Goal: Information Seeking & Learning: Understand process/instructions

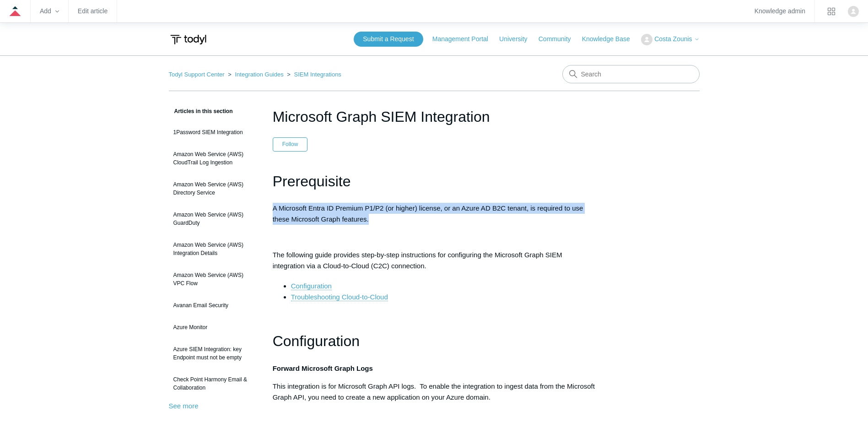
drag, startPoint x: 336, startPoint y: 210, endPoint x: 372, endPoint y: 221, distance: 38.1
click at [372, 221] on p "A Microsoft Entra ID Premium P1/P2 (or higher) license, or an Azure AD B2C tena…" at bounding box center [434, 214] width 323 height 22
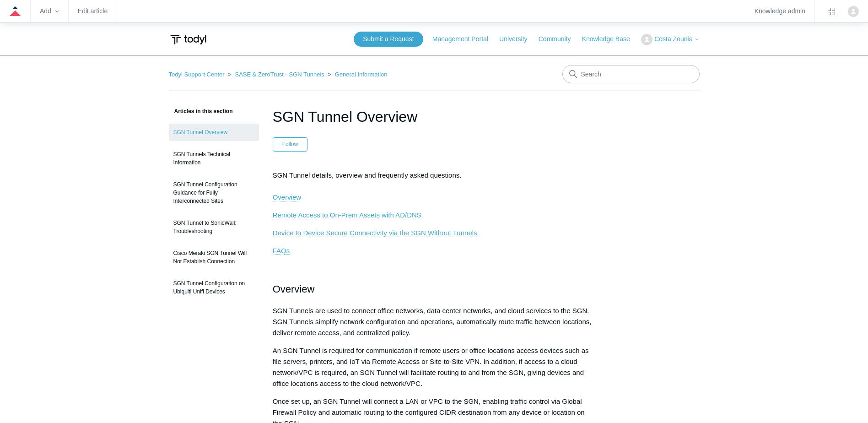
scroll to position [1334, 0]
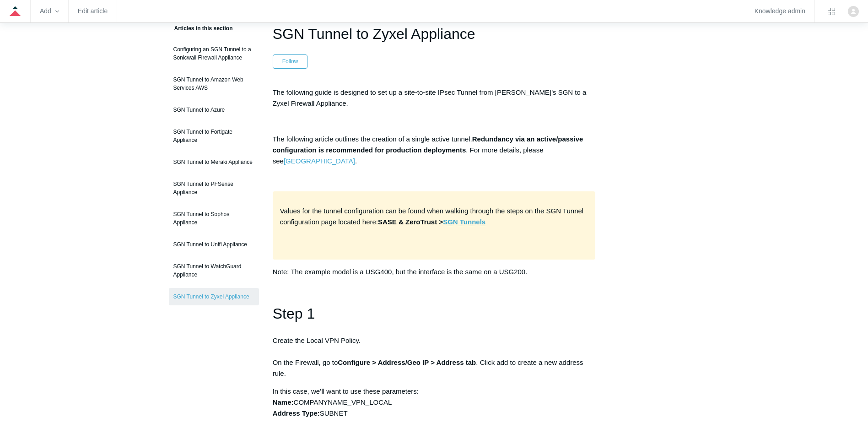
scroll to position [92, 0]
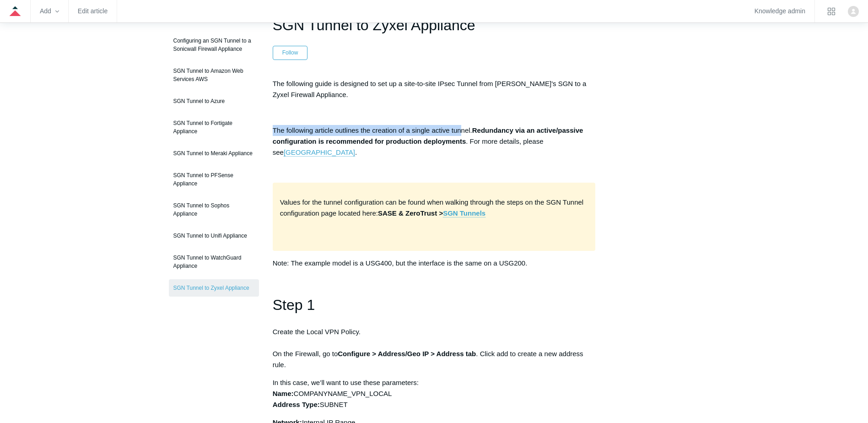
drag, startPoint x: 289, startPoint y: 129, endPoint x: 463, endPoint y: 129, distance: 173.4
drag, startPoint x: 463, startPoint y: 129, endPoint x: 399, endPoint y: 178, distance: 80.5
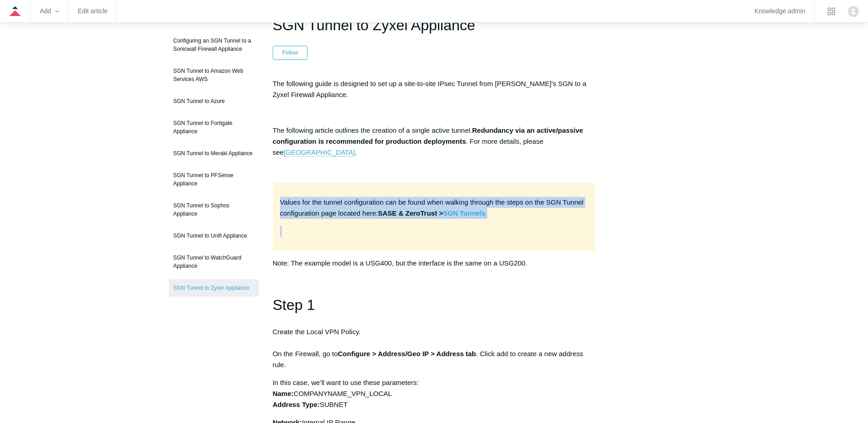
drag, startPoint x: 313, startPoint y: 204, endPoint x: 432, endPoint y: 228, distance: 121.0
click at [432, 228] on div "Values for the tunnel configuration can be found when walking through the steps…" at bounding box center [434, 217] width 323 height 68
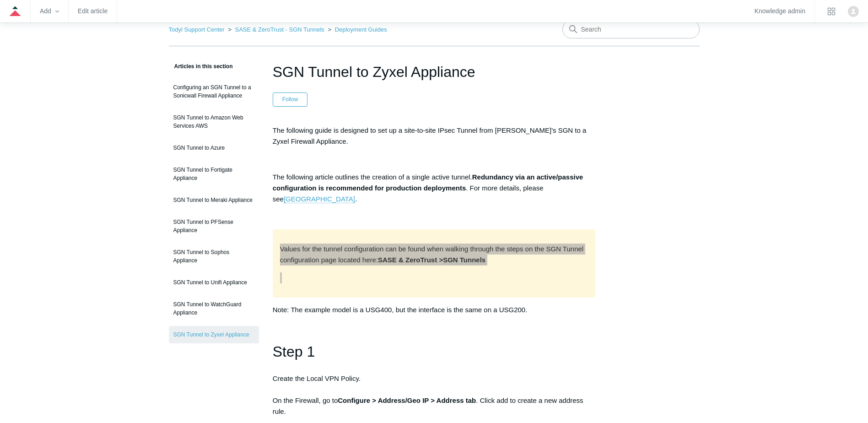
scroll to position [0, 0]
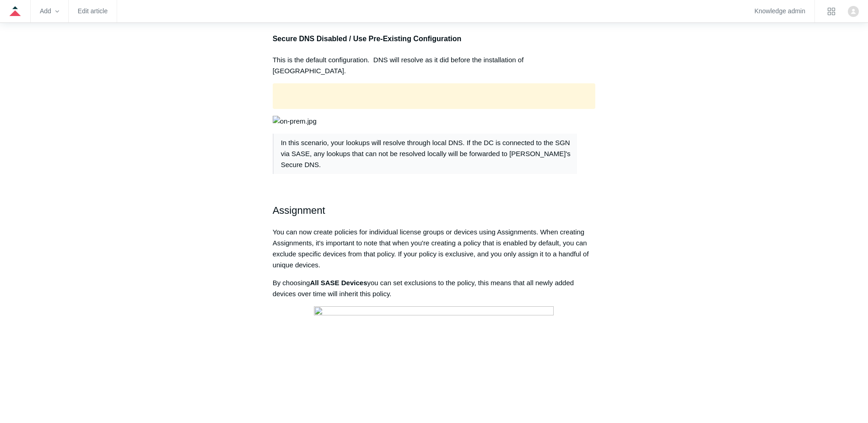
scroll to position [2504, 0]
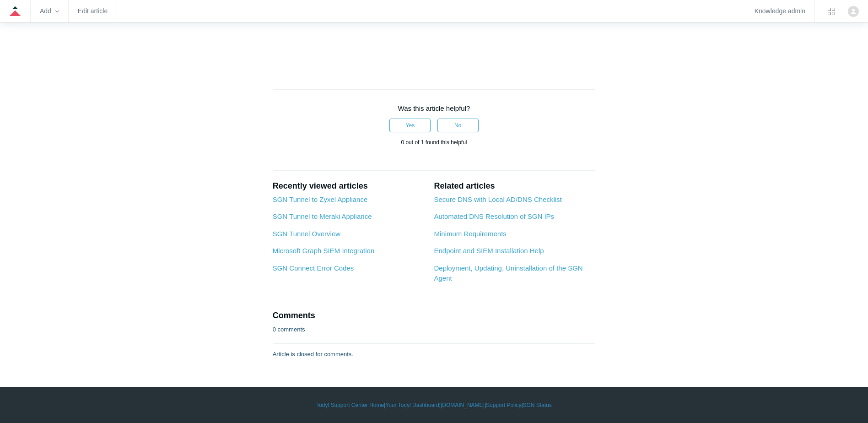
drag, startPoint x: 299, startPoint y: 229, endPoint x: 608, endPoint y: 250, distance: 310.0
drag, startPoint x: 608, startPoint y: 250, endPoint x: 502, endPoint y: 249, distance: 105.7
